Goal: Information Seeking & Learning: Compare options

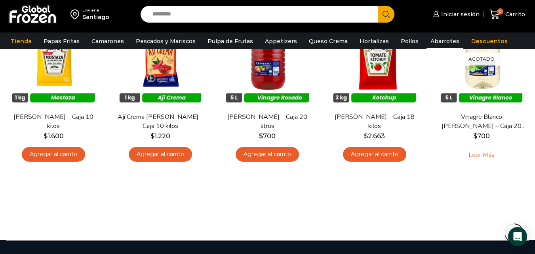
scroll to position [380, 0]
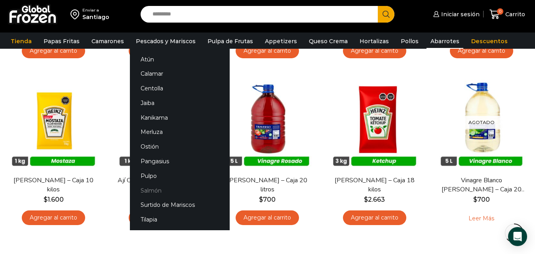
click at [143, 191] on link "Salmón" at bounding box center [180, 190] width 100 height 15
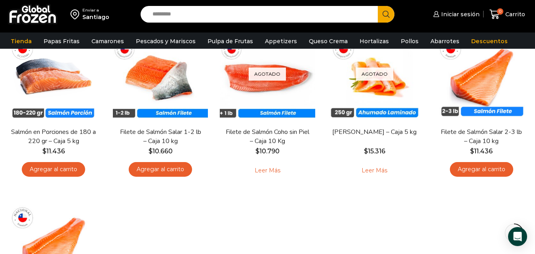
scroll to position [111, 0]
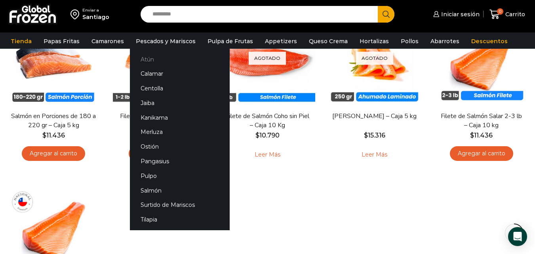
click at [165, 61] on link "Atún" at bounding box center [180, 59] width 100 height 15
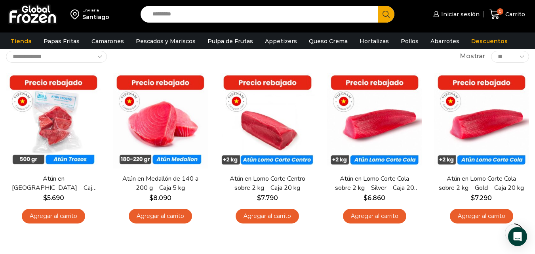
scroll to position [49, 0]
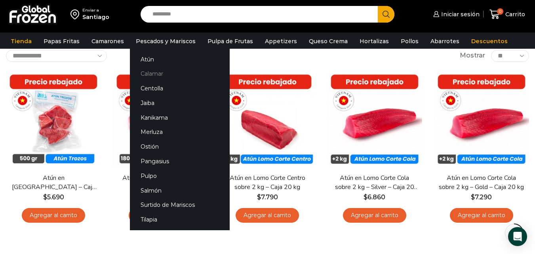
click at [151, 74] on link "Calamar" at bounding box center [180, 74] width 100 height 15
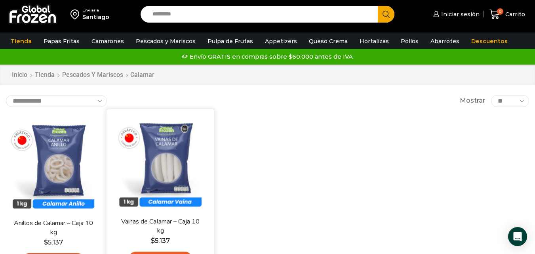
click at [110, 153] on div "En stock Vista Rápida Vainas de Calamar – Caja 10 kg $ 5.137 Agregar al carrito" at bounding box center [161, 193] width 108 height 168
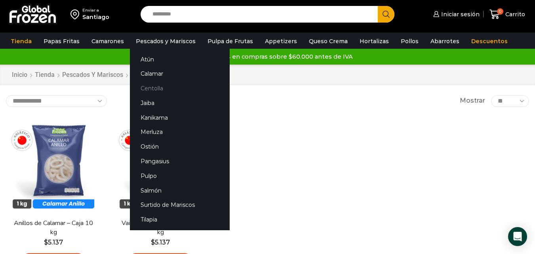
click at [155, 86] on link "Centolla" at bounding box center [180, 88] width 100 height 15
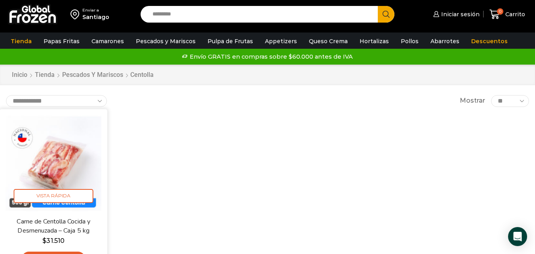
click at [51, 168] on img at bounding box center [54, 163] width 96 height 96
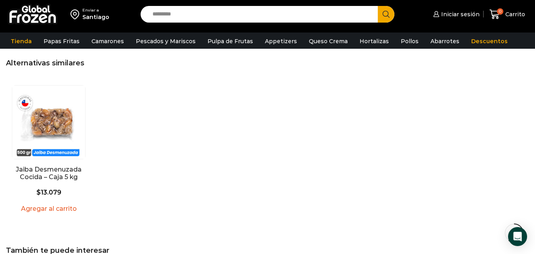
scroll to position [571, 0]
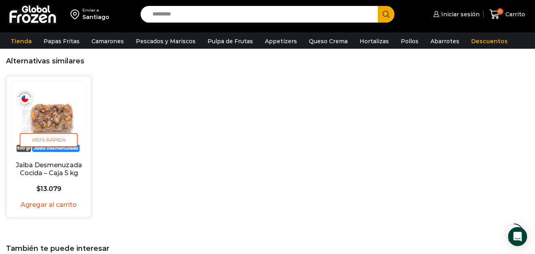
click at [39, 121] on img "1 / 1" at bounding box center [49, 118] width 74 height 74
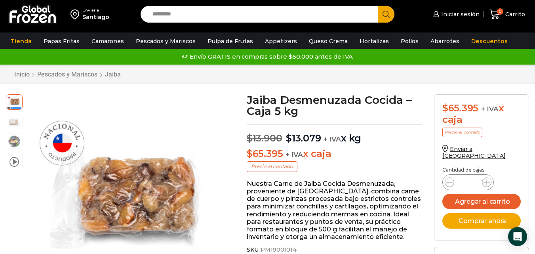
drag, startPoint x: 0, startPoint y: 0, endPoint x: 541, endPoint y: -9, distance: 540.9
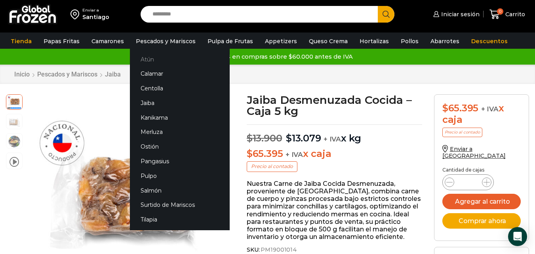
click at [148, 62] on link "Atún" at bounding box center [180, 59] width 100 height 15
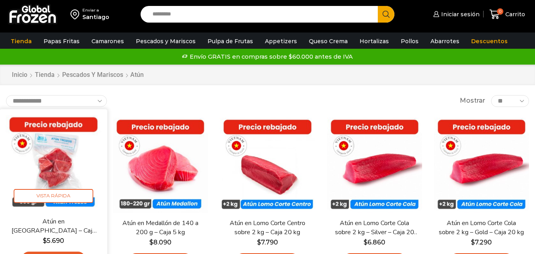
click at [67, 163] on img at bounding box center [54, 163] width 96 height 96
click at [67, 199] on span "Vista Rápida" at bounding box center [54, 196] width 80 height 14
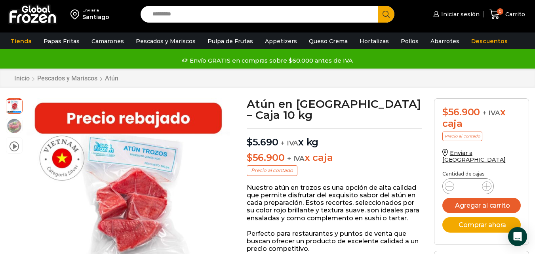
scroll to position [2, 0]
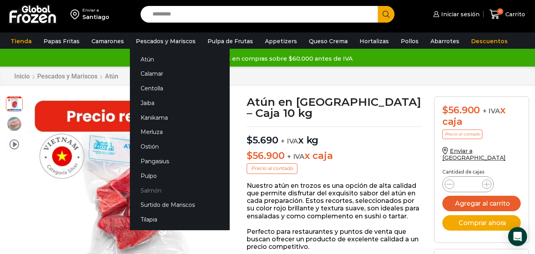
click at [142, 189] on link "Salmón" at bounding box center [180, 190] width 100 height 15
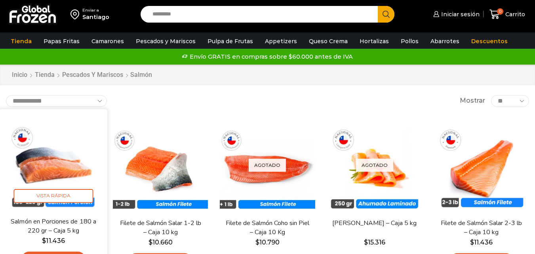
click at [66, 143] on img at bounding box center [54, 163] width 96 height 96
